Goal: Obtain resource: Download file/media

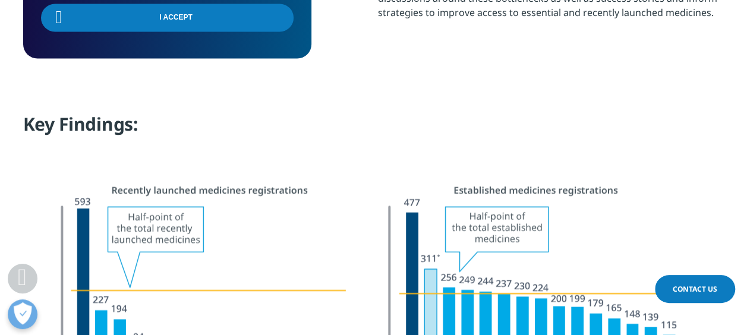
scroll to position [1075, 0]
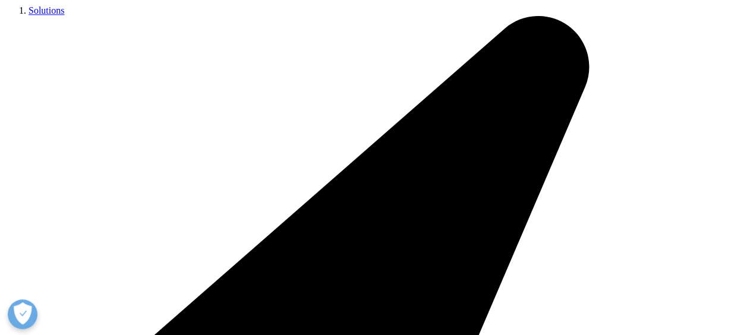
scroll to position [631, 0]
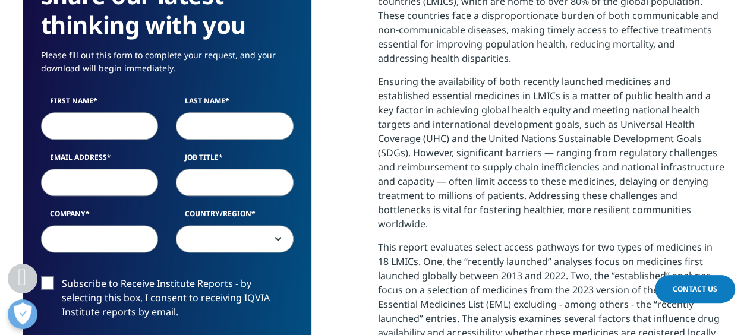
click at [93, 125] on input "First Name" at bounding box center [100, 125] width 118 height 27
type input "Grégory"
type input "Lamory"
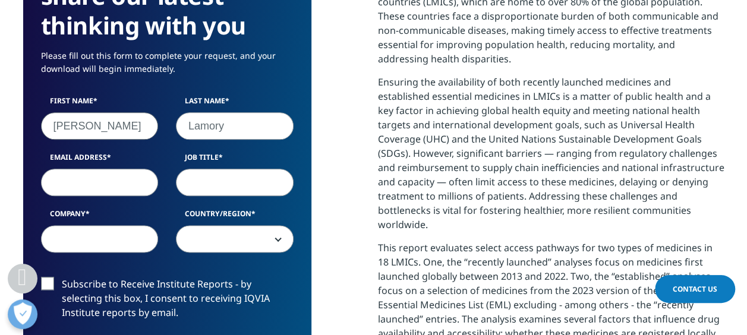
type input "gregory.lamory@sanofi.com"
type input "Sanofi"
select select "France"
click at [214, 192] on input "Job Title" at bounding box center [235, 182] width 118 height 27
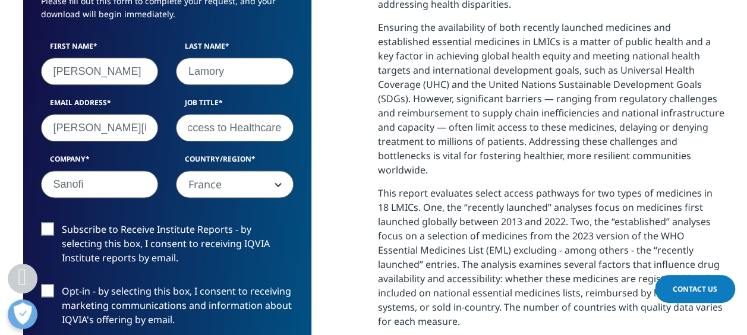
scroll to position [688, 0]
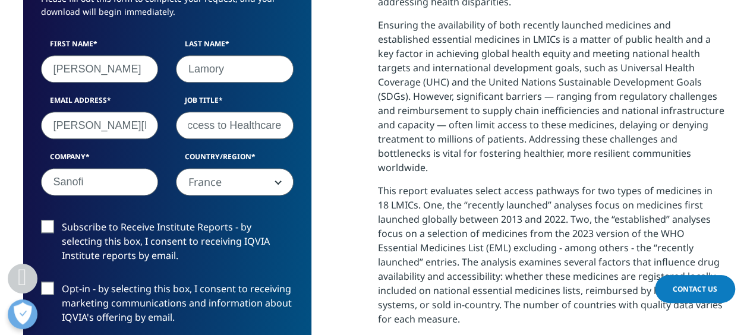
type input "Global Lead Access to Healthcare"
click at [46, 226] on label "Subscribe to Receive Institute Reports - by selecting this box, I consent to re…" at bounding box center [167, 244] width 253 height 49
click at [62, 220] on input "Subscribe to Receive Institute Reports - by selecting this box, I consent to re…" at bounding box center [62, 220] width 0 height 0
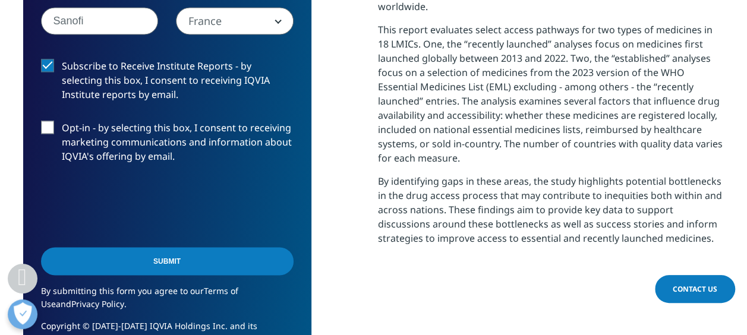
scroll to position [848, 0]
click at [209, 259] on input "Submit" at bounding box center [167, 262] width 253 height 28
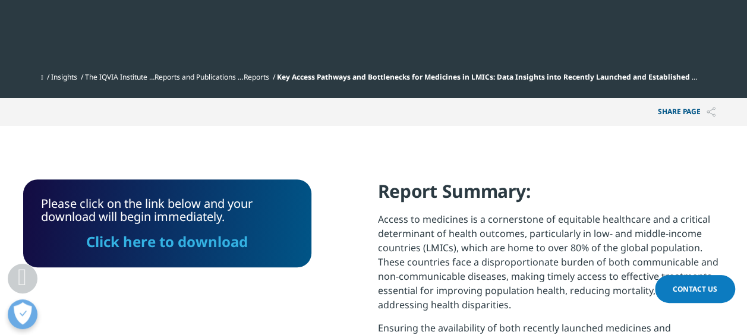
scroll to position [384, 0]
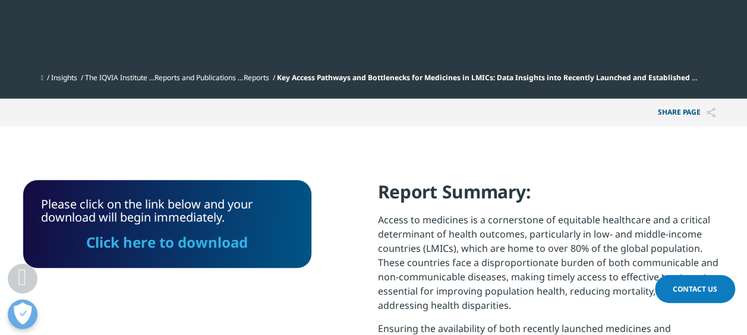
click at [184, 242] on link "Click here to download" at bounding box center [167, 242] width 162 height 20
